Goal: Task Accomplishment & Management: Complete application form

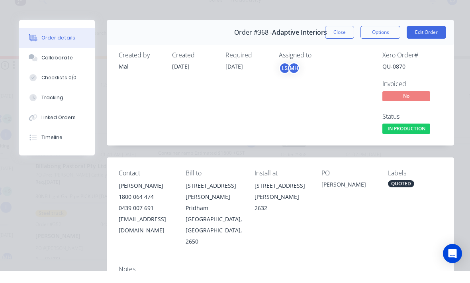
click at [339, 54] on div "Created by Mal Created 13/08/25 Required 11/08/25 Assigned to LS MH Xero Order …" at bounding box center [280, 105] width 347 height 103
click at [71, 119] on button "Linked Orders" at bounding box center [57, 129] width 76 height 20
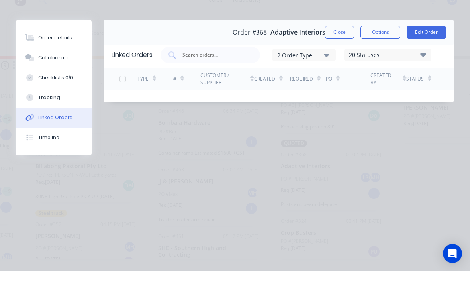
click at [60, 119] on button "Linked Orders" at bounding box center [54, 129] width 76 height 20
click at [61, 119] on button "Linked Orders" at bounding box center [54, 129] width 76 height 20
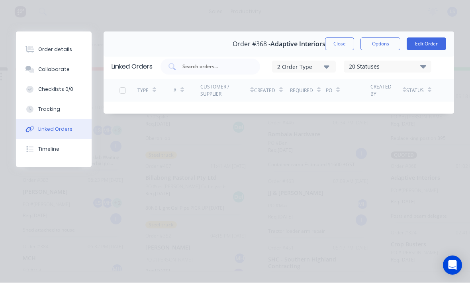
scroll to position [14, 122]
click at [55, 104] on button "Tracking" at bounding box center [54, 110] width 76 height 20
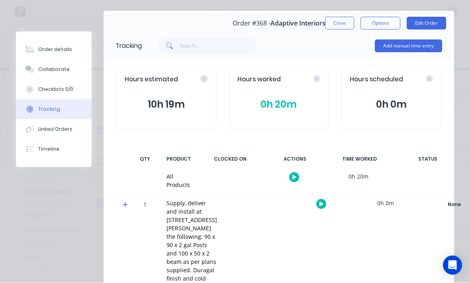
scroll to position [20, 0]
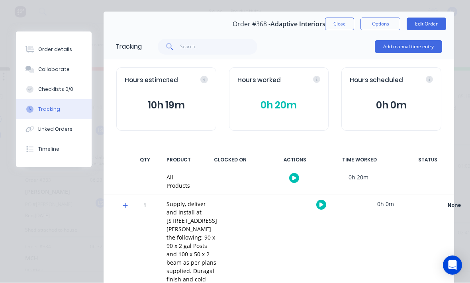
click at [424, 52] on button "Add manual time entry" at bounding box center [408, 47] width 67 height 13
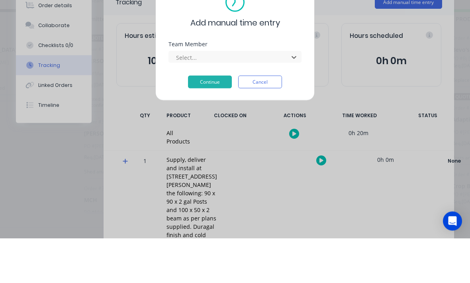
scroll to position [40, 0]
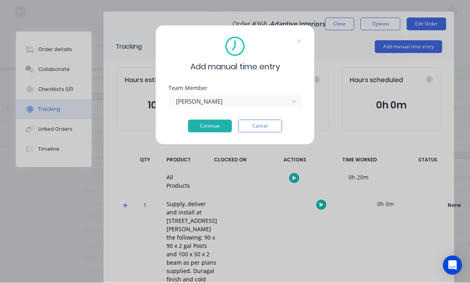
click at [221, 129] on button "Continue" at bounding box center [210, 126] width 44 height 13
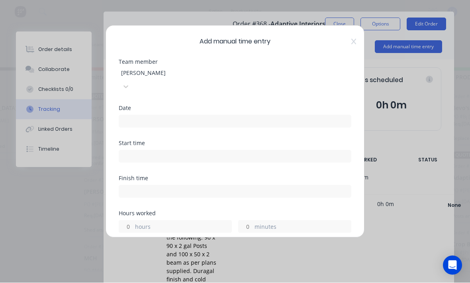
click at [240, 116] on input at bounding box center [235, 122] width 232 height 12
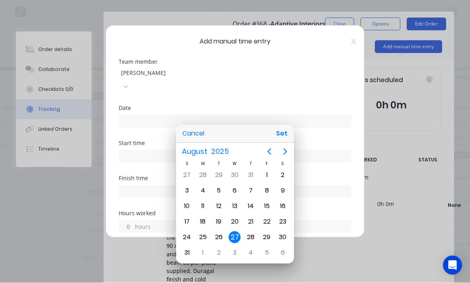
click at [282, 133] on button "Set" at bounding box center [282, 134] width 18 height 14
type input "27/08/2025"
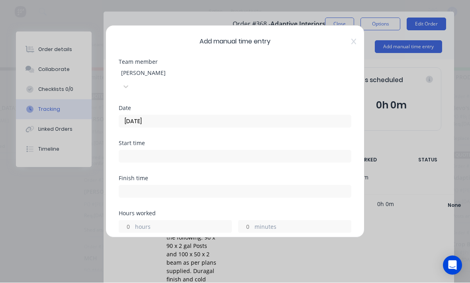
click at [262, 151] on input at bounding box center [235, 157] width 232 height 12
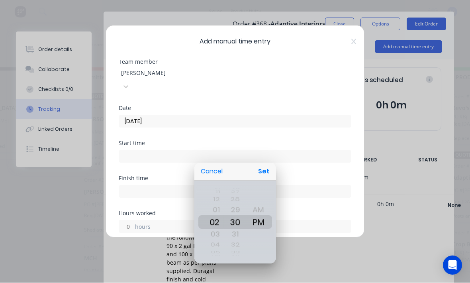
click at [270, 174] on button "Set" at bounding box center [264, 172] width 18 height 14
type input "02:30 PM"
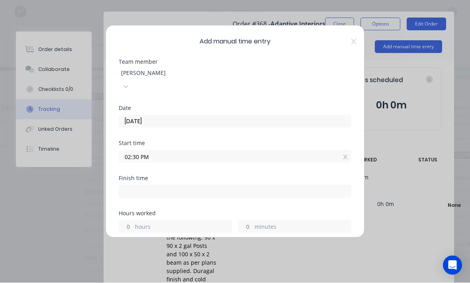
click at [253, 186] on input at bounding box center [235, 192] width 232 height 12
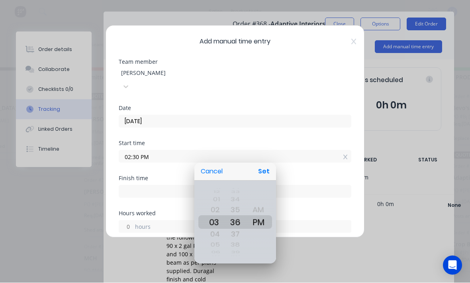
click at [300, 153] on div at bounding box center [234, 141] width 597 height 410
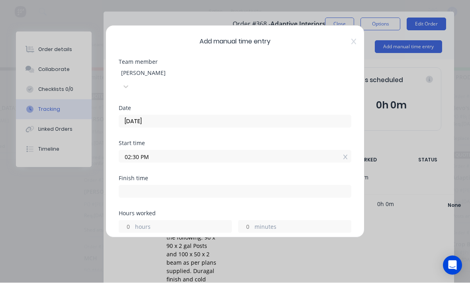
click at [168, 223] on label "hours" at bounding box center [183, 228] width 96 height 10
click at [133, 221] on input "hours" at bounding box center [126, 227] width 14 height 12
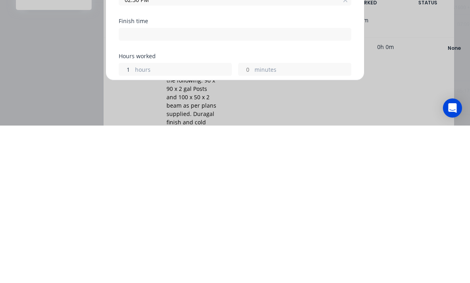
type input "1"
click at [298, 223] on label "minutes" at bounding box center [303, 228] width 96 height 10
click at [253, 221] on input "minutes" at bounding box center [246, 227] width 14 height 12
type input "03:30 PM"
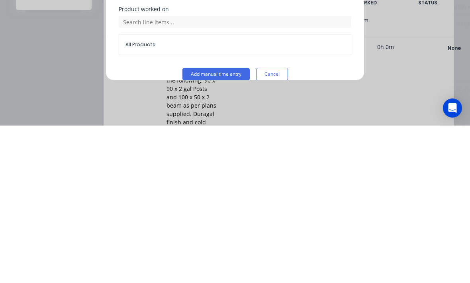
type input "15"
click at [227, 225] on button "Add manual time entry" at bounding box center [215, 231] width 67 height 13
type input "03:45 PM"
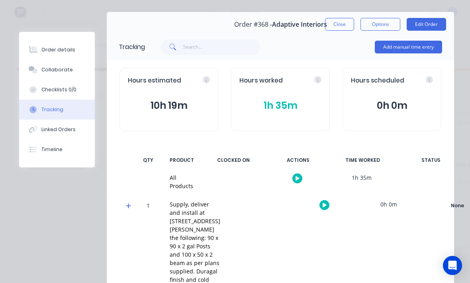
click at [71, 42] on button "Order details" at bounding box center [57, 50] width 76 height 20
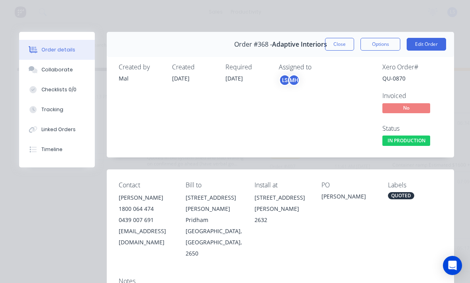
scroll to position [0, 0]
click at [426, 43] on button "Edit Order" at bounding box center [426, 44] width 39 height 13
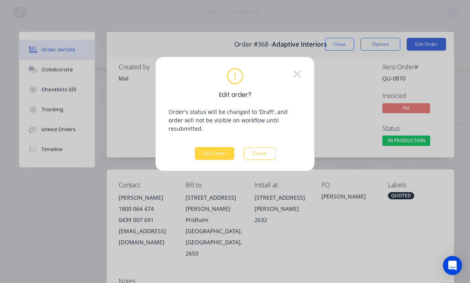
click at [219, 148] on button "Edit Order" at bounding box center [214, 153] width 39 height 13
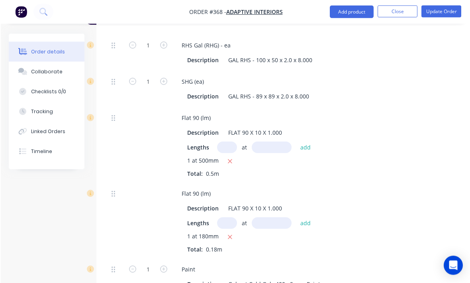
scroll to position [478, 0]
click at [233, 217] on input "text" at bounding box center [226, 223] width 20 height 12
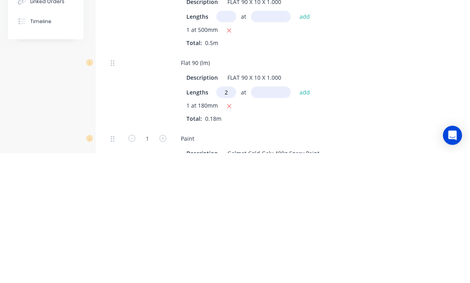
type input "2"
click at [274, 217] on input "text" at bounding box center [271, 223] width 40 height 12
type input "90"
click at [308, 217] on button "add" at bounding box center [305, 222] width 19 height 11
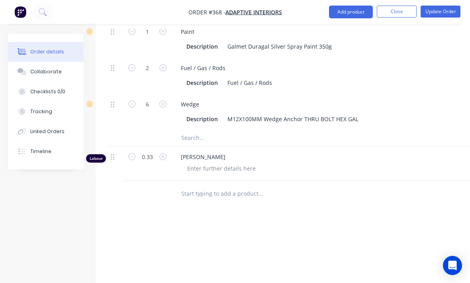
scroll to position [782, 0]
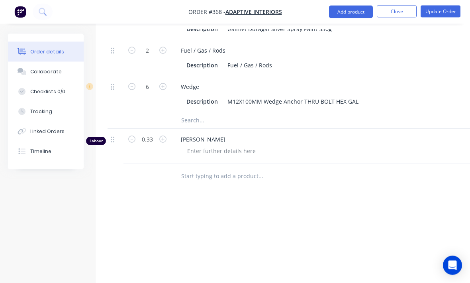
click at [205, 113] on input "text" at bounding box center [260, 121] width 159 height 16
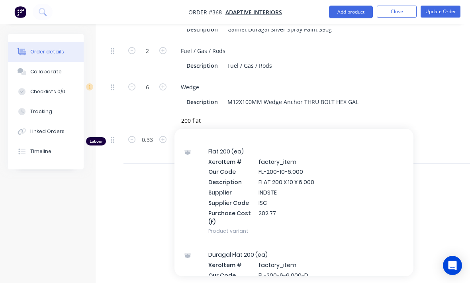
scroll to position [12, 0]
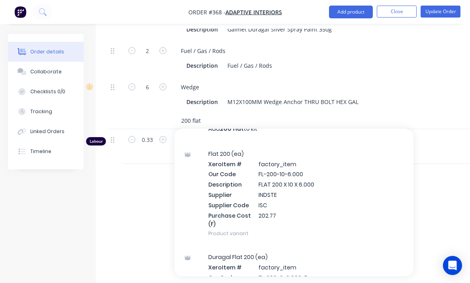
type input "200 flat"
click at [355, 172] on div "Flat 200 (ea) Xero Item # factory_item Our Code FL-200-10-6.000 Description FLA…" at bounding box center [293, 194] width 239 height 104
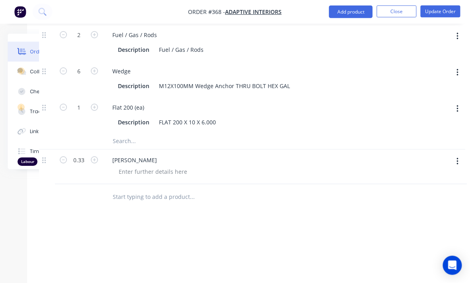
scroll to position [797, 84]
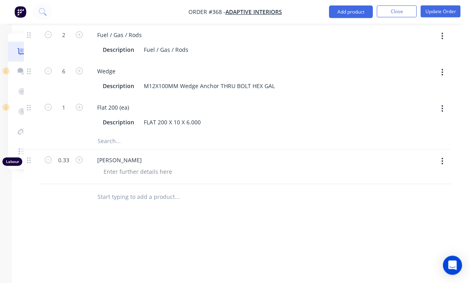
click at [443, 102] on button "button" at bounding box center [442, 109] width 19 height 14
click at [406, 124] on div "Duplicate" at bounding box center [413, 130] width 61 height 12
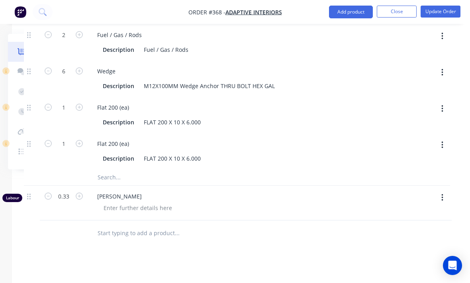
click at [446, 102] on button "button" at bounding box center [442, 109] width 19 height 14
click at [393, 156] on div "Delete" at bounding box center [413, 162] width 61 height 12
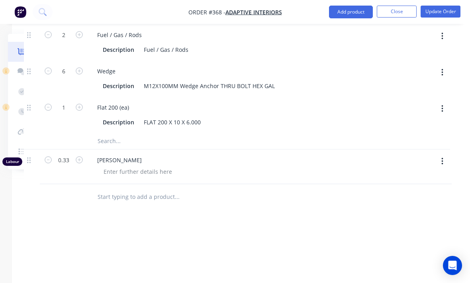
click at [446, 102] on button "button" at bounding box center [442, 109] width 19 height 14
click at [402, 156] on div "Delete" at bounding box center [413, 162] width 61 height 12
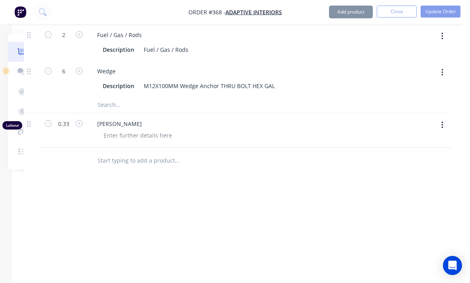
scroll to position [782, 84]
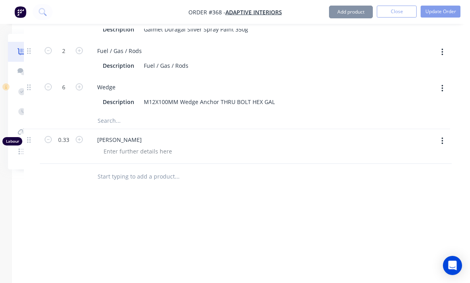
click at [146, 113] on input "text" at bounding box center [176, 121] width 159 height 16
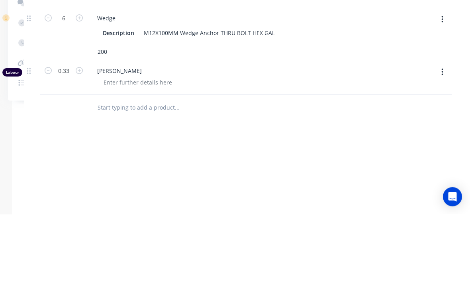
type input "20"
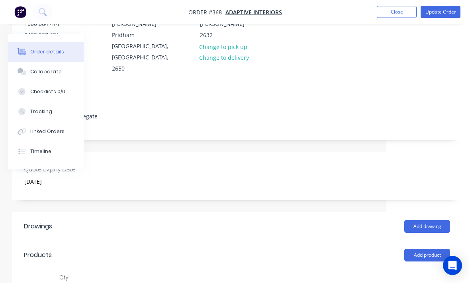
scroll to position [137, 84]
click at [432, 248] on button "Add product" at bounding box center [427, 254] width 46 height 13
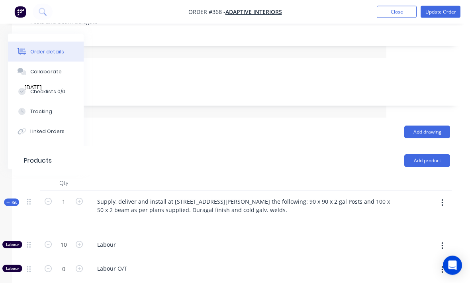
click at [441, 196] on button "button" at bounding box center [442, 203] width 19 height 14
click at [420, 218] on div "Add product to kit" at bounding box center [413, 224] width 61 height 12
click at [434, 250] on div "Product catalogue" at bounding box center [413, 256] width 61 height 12
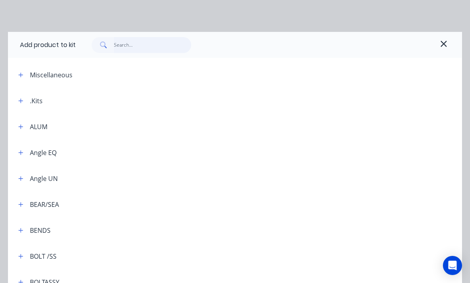
click at [160, 44] on input "text" at bounding box center [153, 45] width 78 height 16
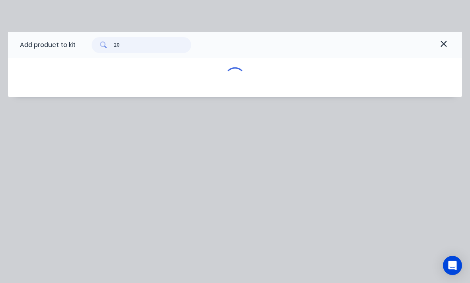
type input "200"
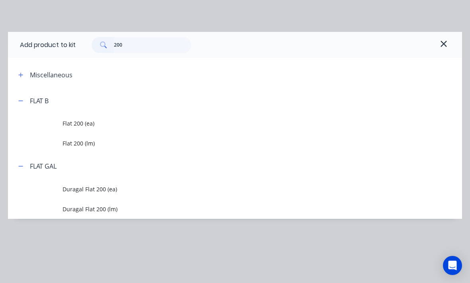
click at [98, 120] on span "Flat 200 (ea)" at bounding box center [223, 123] width 320 height 8
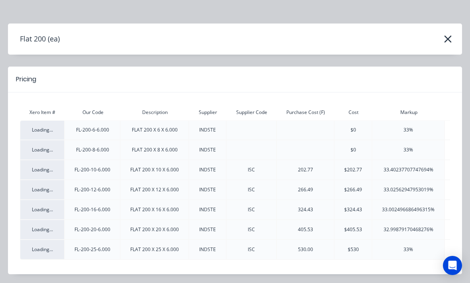
click at [451, 40] on icon "button" at bounding box center [448, 38] width 8 height 11
click at [449, 37] on icon "button" at bounding box center [448, 39] width 8 height 11
click at [444, 45] on icon "button" at bounding box center [448, 39] width 8 height 11
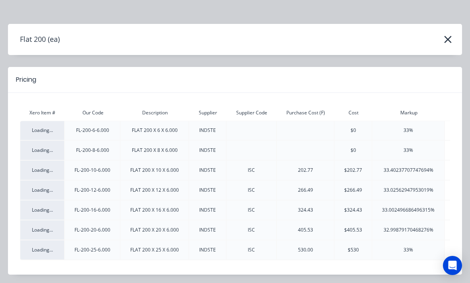
click at [454, 19] on div "Flat 200 (ea) Pricing Xero Item # Our Code Description Supplier Supplier Code P…" at bounding box center [235, 141] width 470 height 283
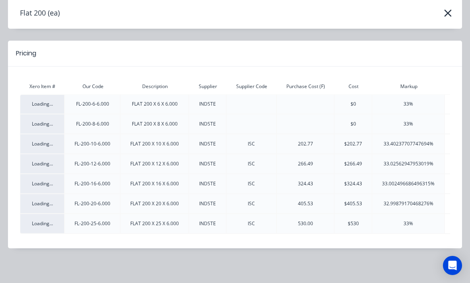
scroll to position [34, 0]
click at [452, 15] on button "button" at bounding box center [447, 13] width 13 height 13
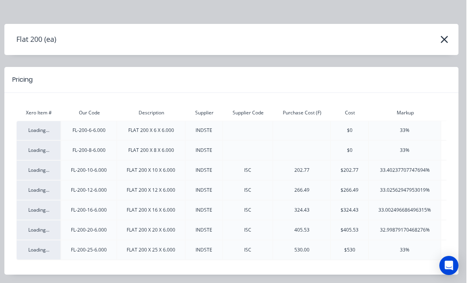
scroll to position [0, 0]
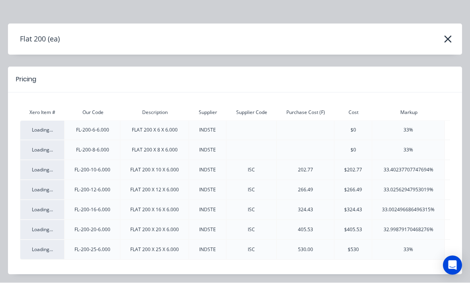
click at [447, 33] on button "button" at bounding box center [447, 39] width 13 height 13
click at [452, 37] on button "button" at bounding box center [447, 39] width 13 height 13
click at [455, 40] on div "Flat 200 (ea)" at bounding box center [235, 39] width 454 height 15
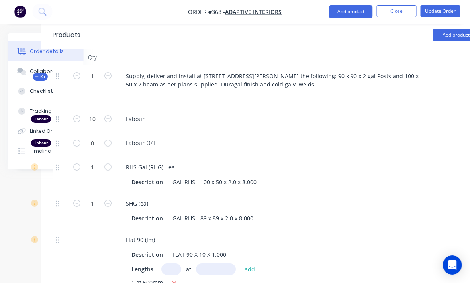
scroll to position [356, 84]
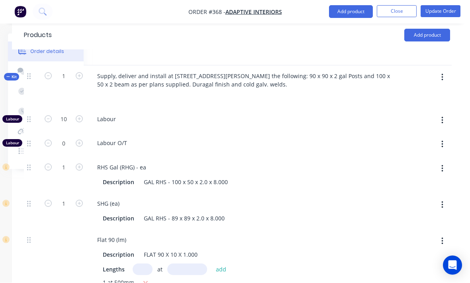
click at [442, 73] on icon "button" at bounding box center [442, 77] width 2 height 9
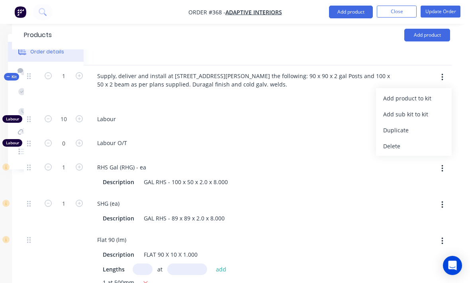
click at [429, 92] on div "Add product to kit" at bounding box center [413, 98] width 61 height 12
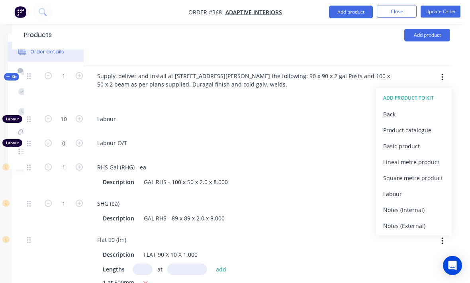
click at [421, 124] on div "Product catalogue" at bounding box center [413, 130] width 61 height 12
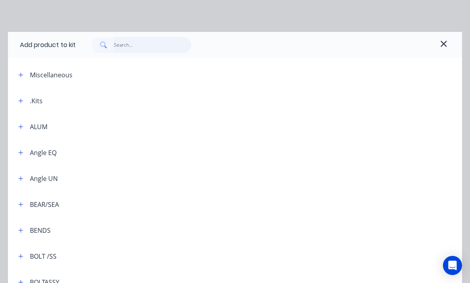
click at [145, 48] on input "text" at bounding box center [153, 45] width 78 height 16
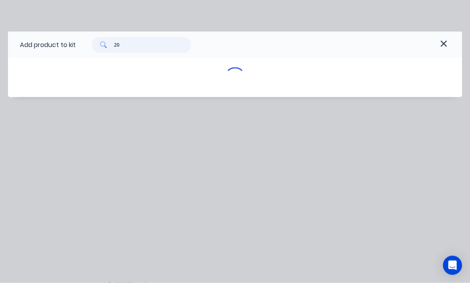
type input "200"
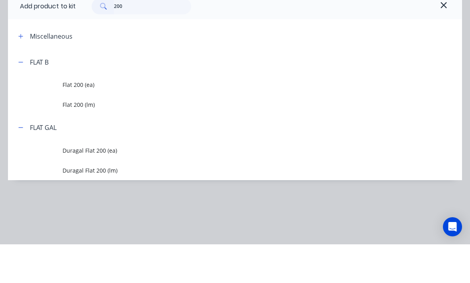
click at [75, 139] on span "Flat 200 (lm)" at bounding box center [223, 143] width 320 height 8
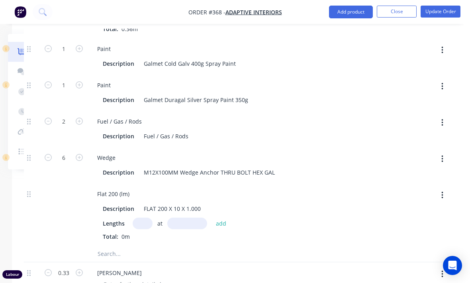
scroll to position [717, 84]
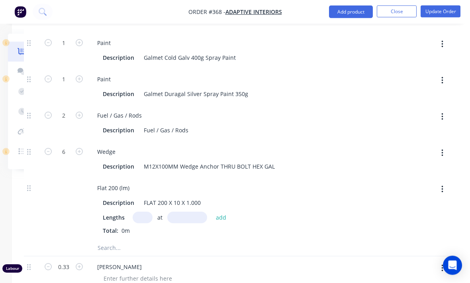
click at [146, 212] on input "text" at bounding box center [143, 218] width 20 height 12
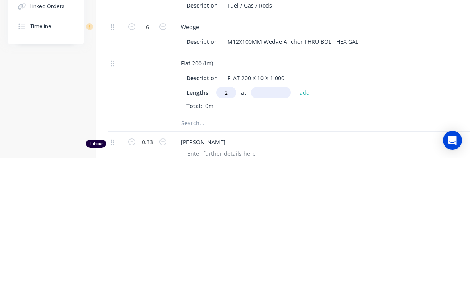
type input "2"
click at [267, 212] on input "text" at bounding box center [271, 218] width 40 height 12
type input "200"
click at [306, 212] on button "add" at bounding box center [305, 217] width 19 height 11
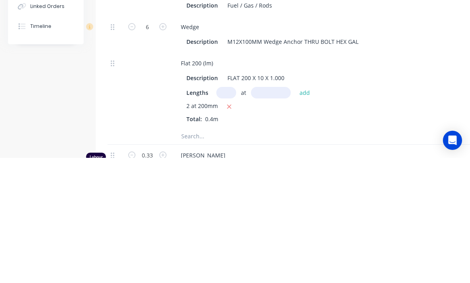
scroll to position [842, 0]
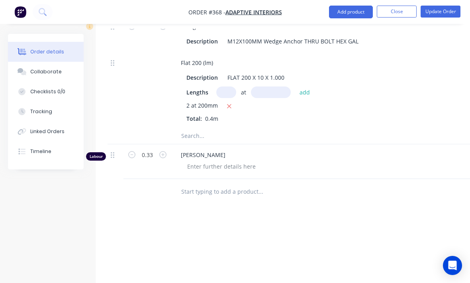
click at [446, 10] on button "Update Order" at bounding box center [441, 12] width 40 height 12
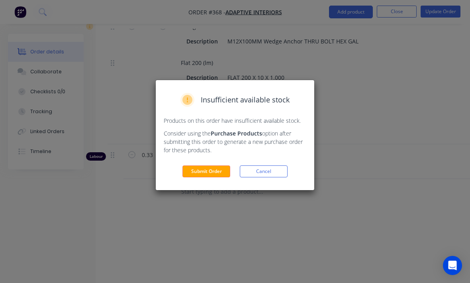
click at [212, 174] on button "Submit Order" at bounding box center [206, 171] width 48 height 12
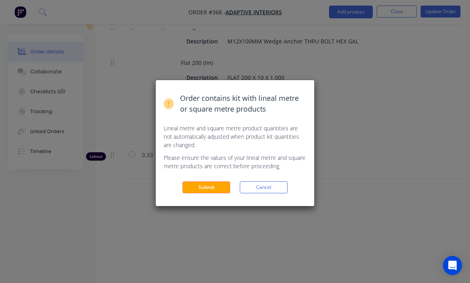
click at [213, 190] on button "Submit" at bounding box center [206, 187] width 48 height 12
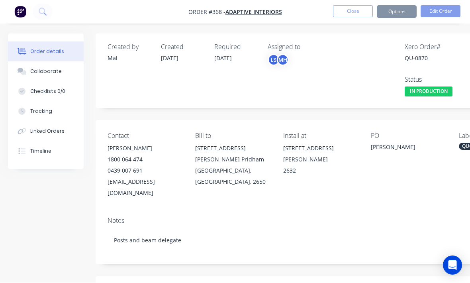
type input "[DATE]"
click at [358, 17] on button "Close" at bounding box center [353, 12] width 40 height 12
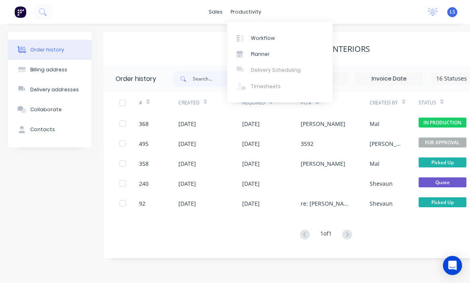
click at [254, 38] on div "Workflow" at bounding box center [263, 38] width 24 height 7
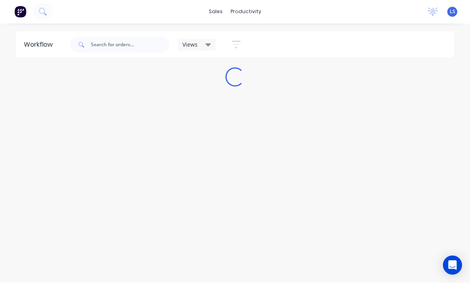
scroll to position [10, 0]
click at [93, 43] on input "text" at bounding box center [130, 45] width 79 height 16
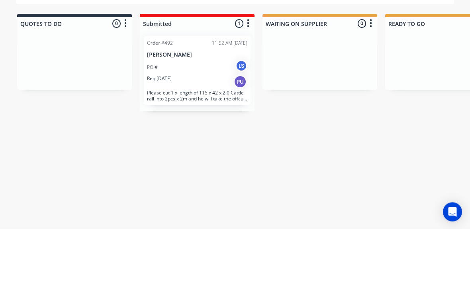
type input "Jack"
click at [169, 129] on p "Req. 27/08/25" at bounding box center [159, 132] width 25 height 7
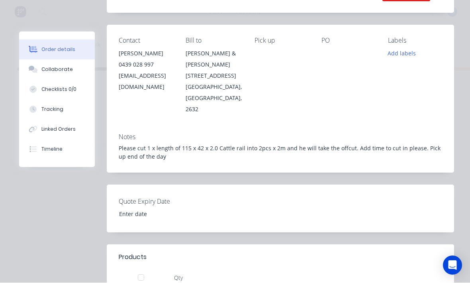
scroll to position [116, 0]
